Goal: Communication & Community: Answer question/provide support

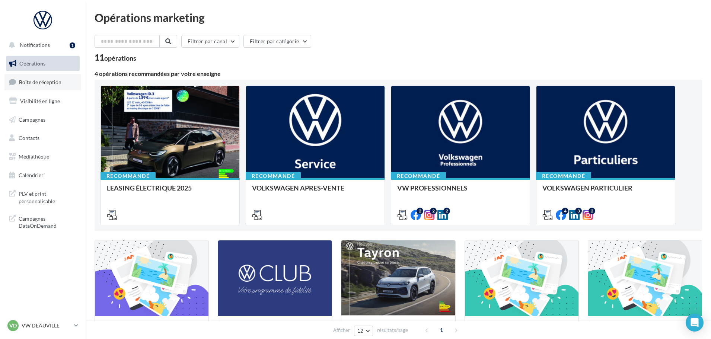
click at [39, 85] on span "Boîte de réception" at bounding box center [40, 82] width 42 height 6
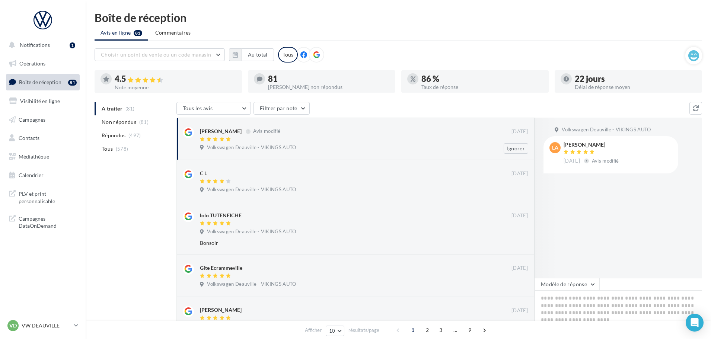
click at [330, 145] on div "Volkswagen Deauville - VIKINGS AUTO" at bounding box center [364, 149] width 328 height 8
click at [576, 285] on button "Modèle de réponse" at bounding box center [567, 284] width 65 height 13
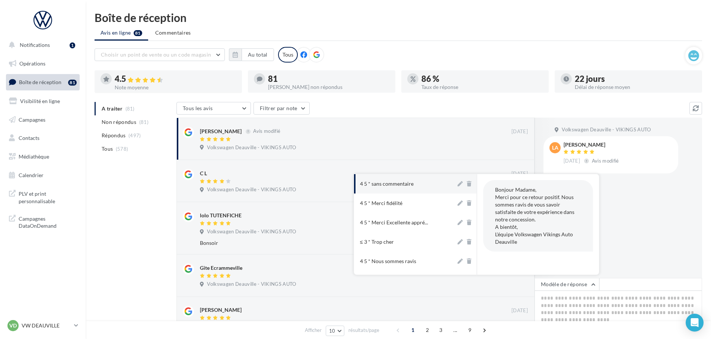
click at [416, 188] on button "4 5 * sans commentaire" at bounding box center [405, 183] width 102 height 19
type textarea "**********"
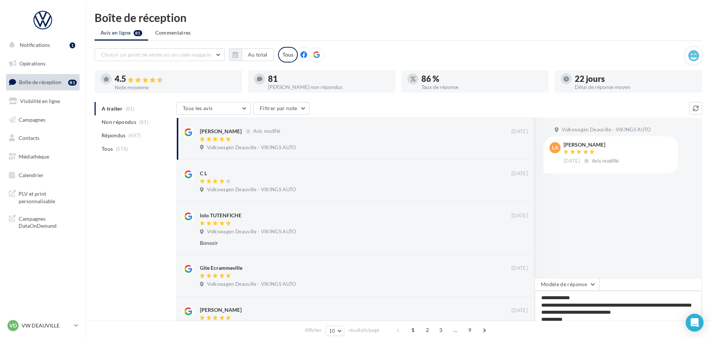
scroll to position [37, 0]
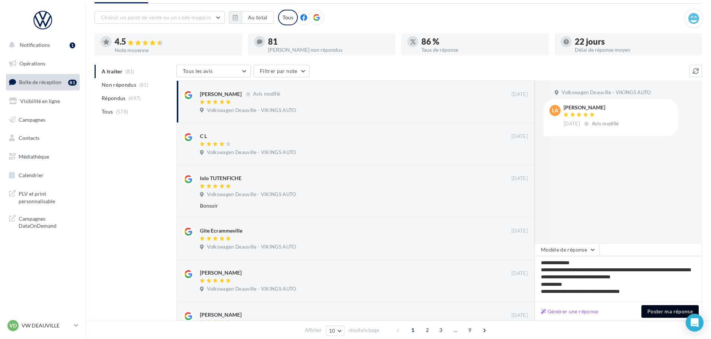
click at [657, 311] on button "Poster ma réponse" at bounding box center [670, 311] width 57 height 13
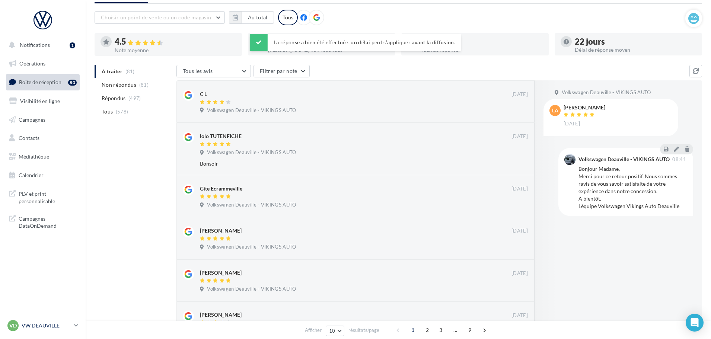
click at [51, 323] on p "VW DEAUVILLE" at bounding box center [47, 325] width 50 height 7
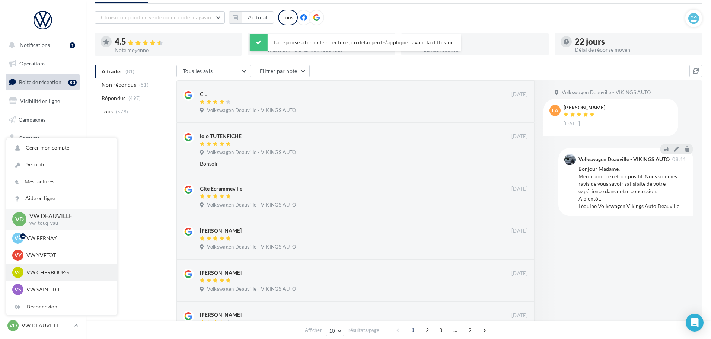
click at [54, 272] on p "VW CHERBOURG" at bounding box center [67, 272] width 82 height 7
